Goal: Find specific page/section: Find specific page/section

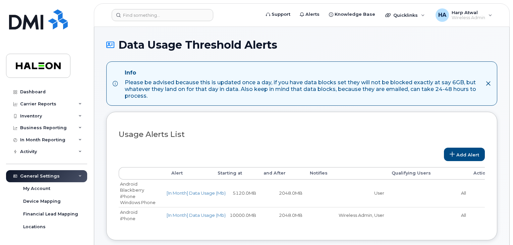
select select
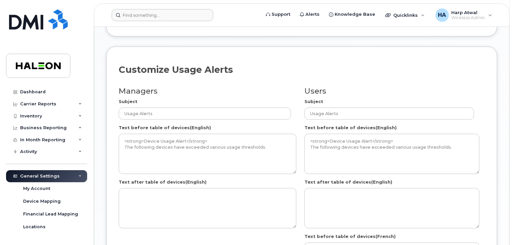
scroll to position [643, 0]
click at [159, 16] on input at bounding box center [162, 15] width 101 height 12
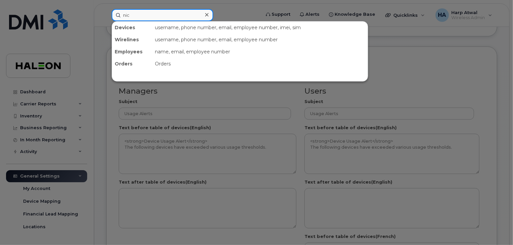
type input "nick"
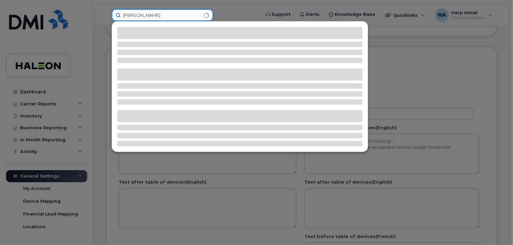
drag, startPoint x: 159, startPoint y: 16, endPoint x: 98, endPoint y: 18, distance: 61.0
click at [106, 18] on div "nick" at bounding box center [183, 15] width 155 height 12
type input "nickolina"
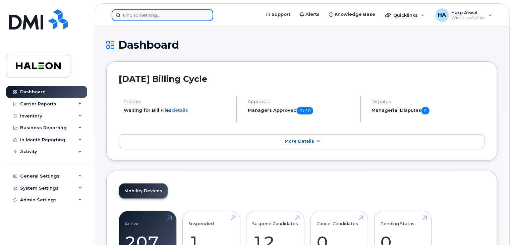
click at [151, 20] on input at bounding box center [162, 15] width 101 height 12
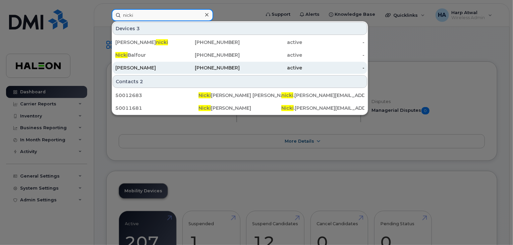
type input "nicki"
click at [146, 70] on div "[PERSON_NAME]" at bounding box center [146, 67] width 62 height 7
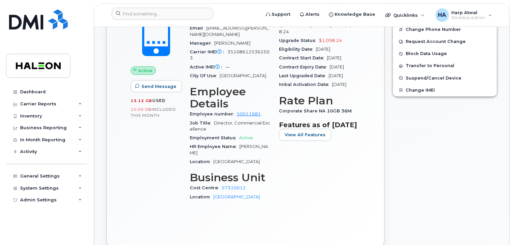
scroll to position [208, 0]
